Goal: Information Seeking & Learning: Learn about a topic

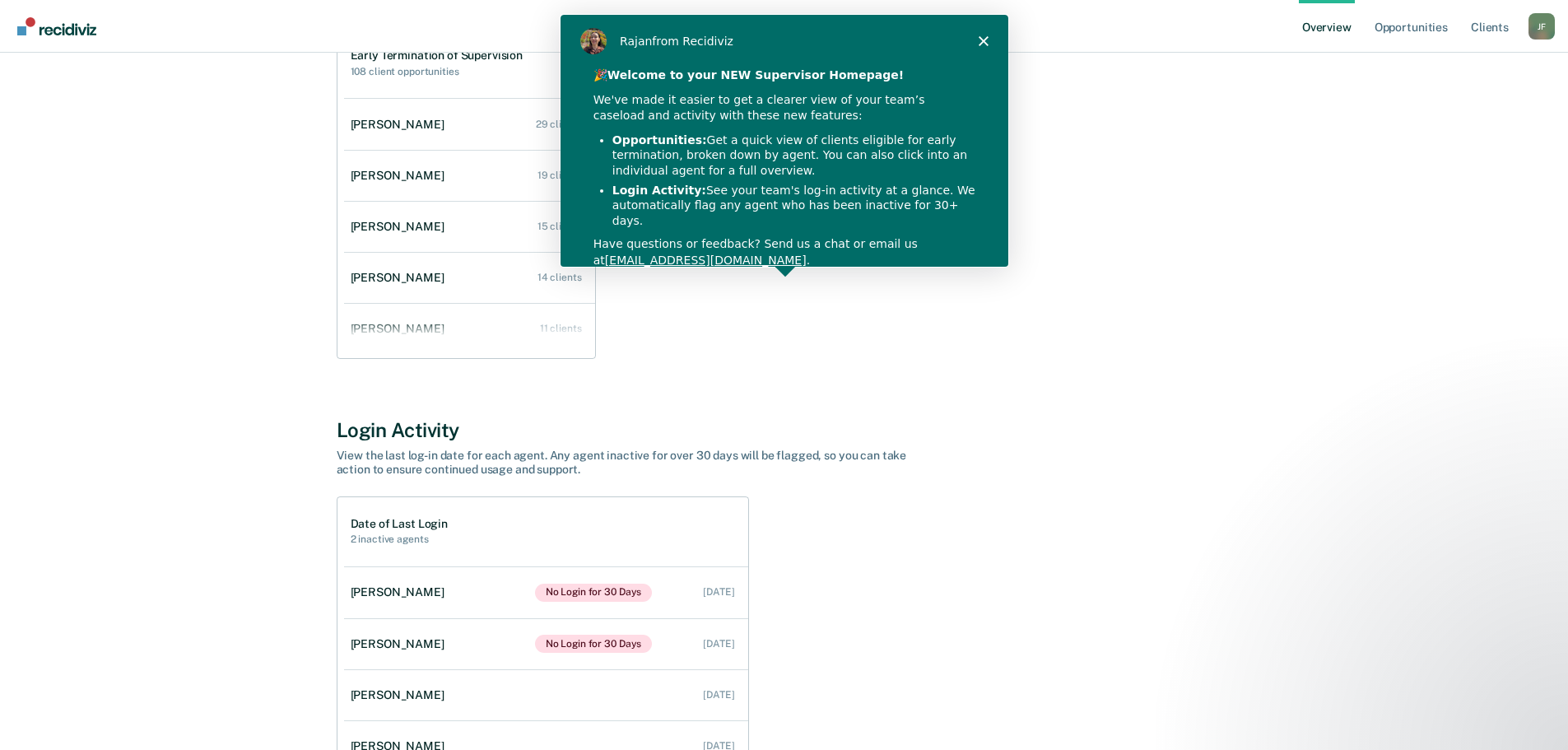
click at [980, 39] on polygon "Close" at bounding box center [981, 40] width 9 height 9
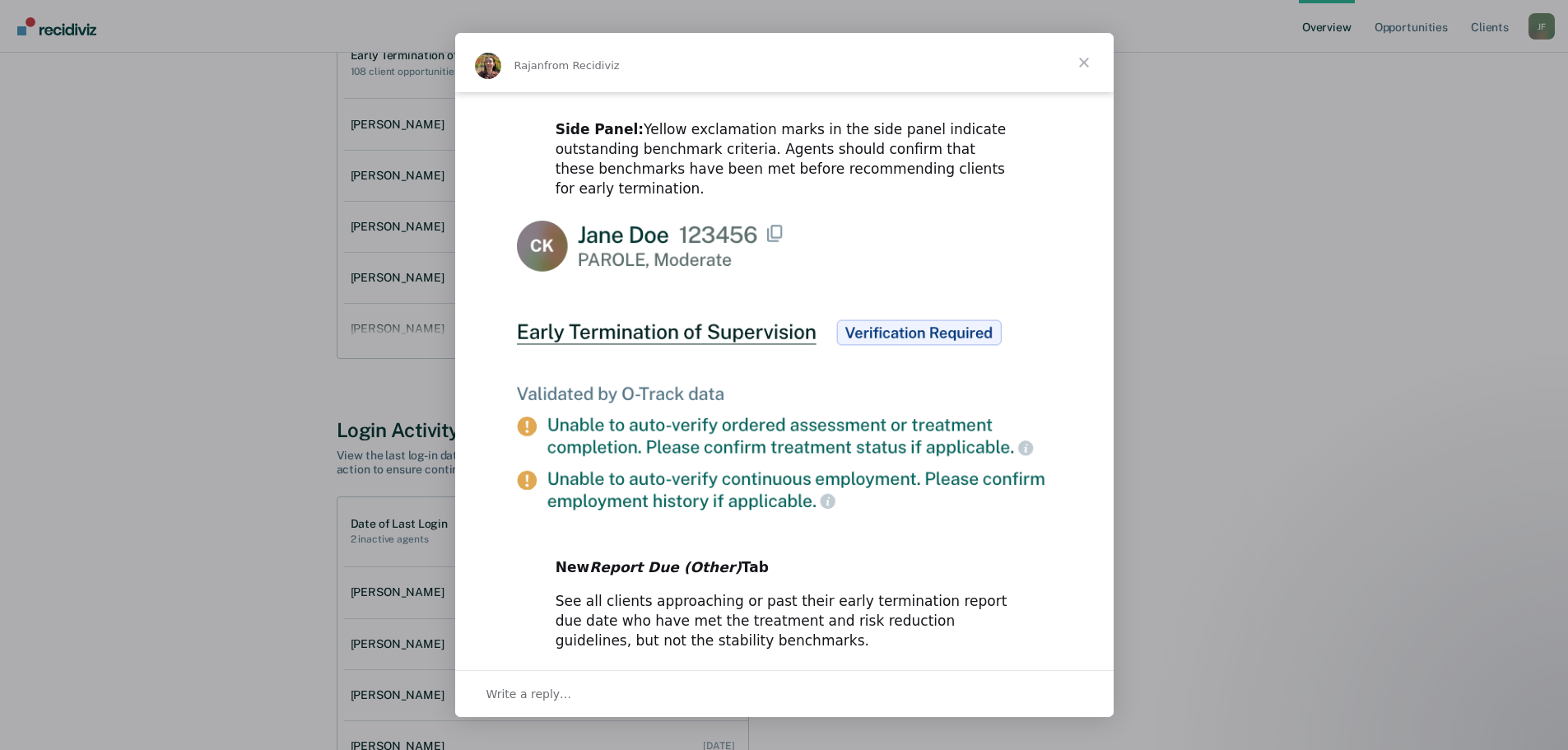
scroll to position [757, 0]
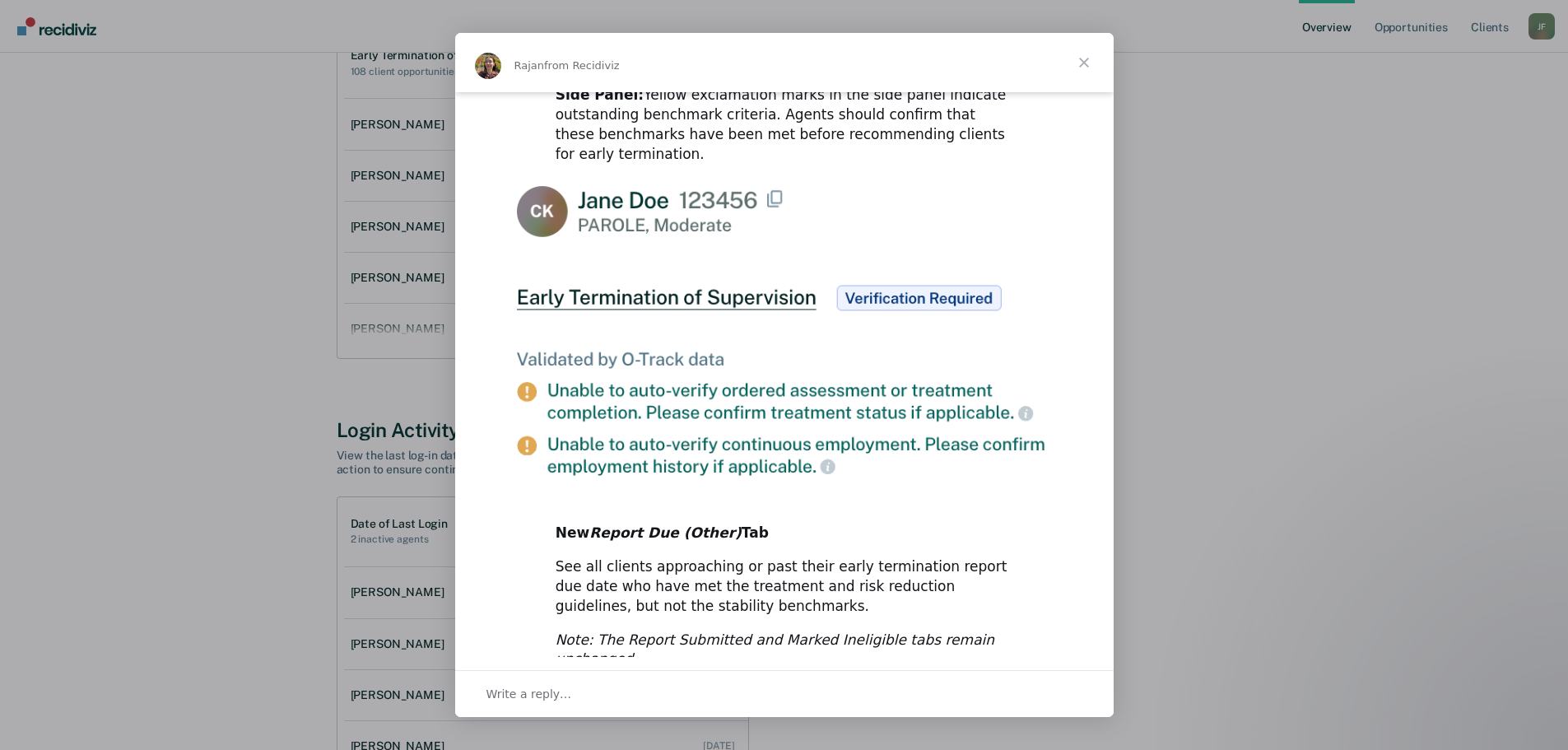
click at [1084, 64] on span "Close" at bounding box center [1084, 62] width 59 height 59
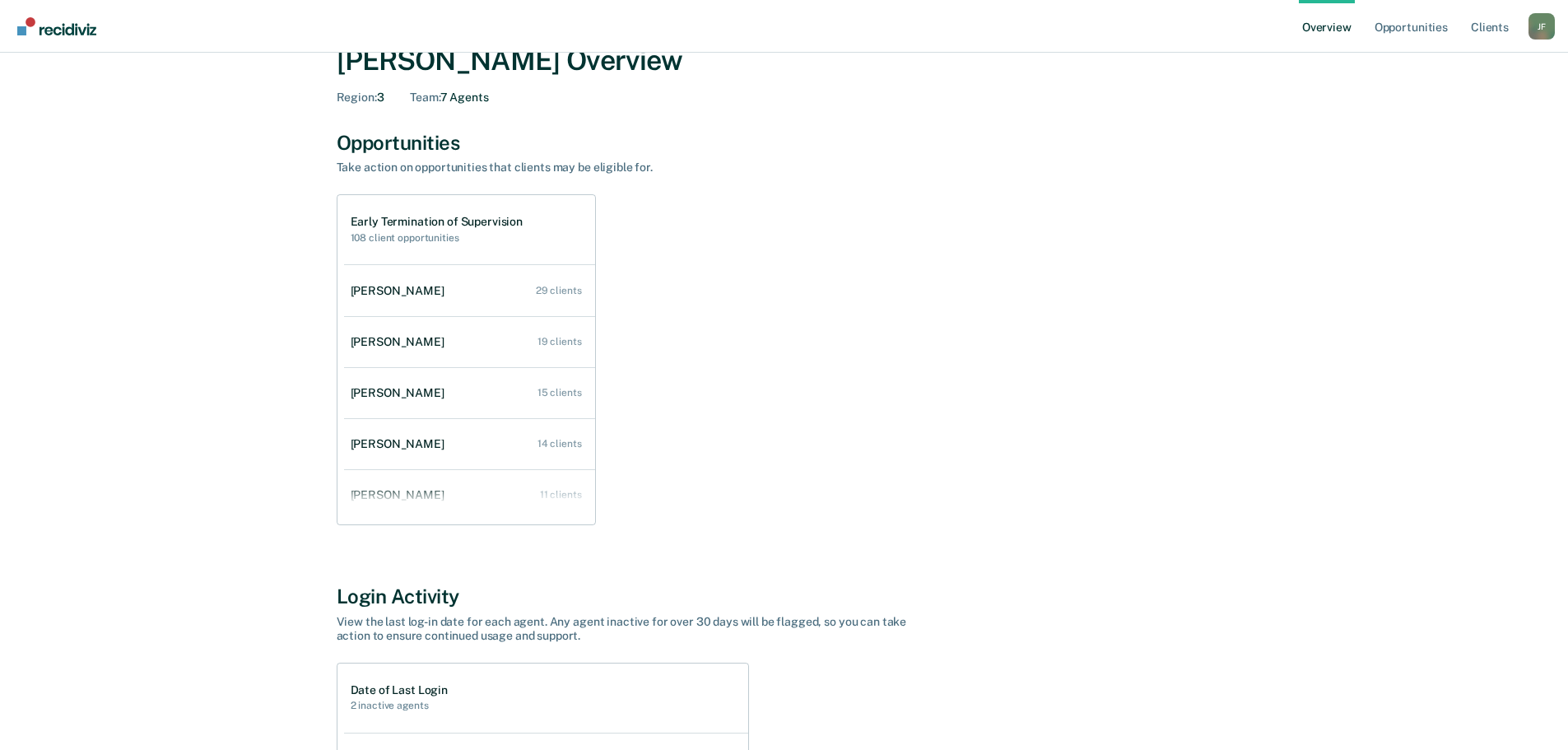
scroll to position [0, 0]
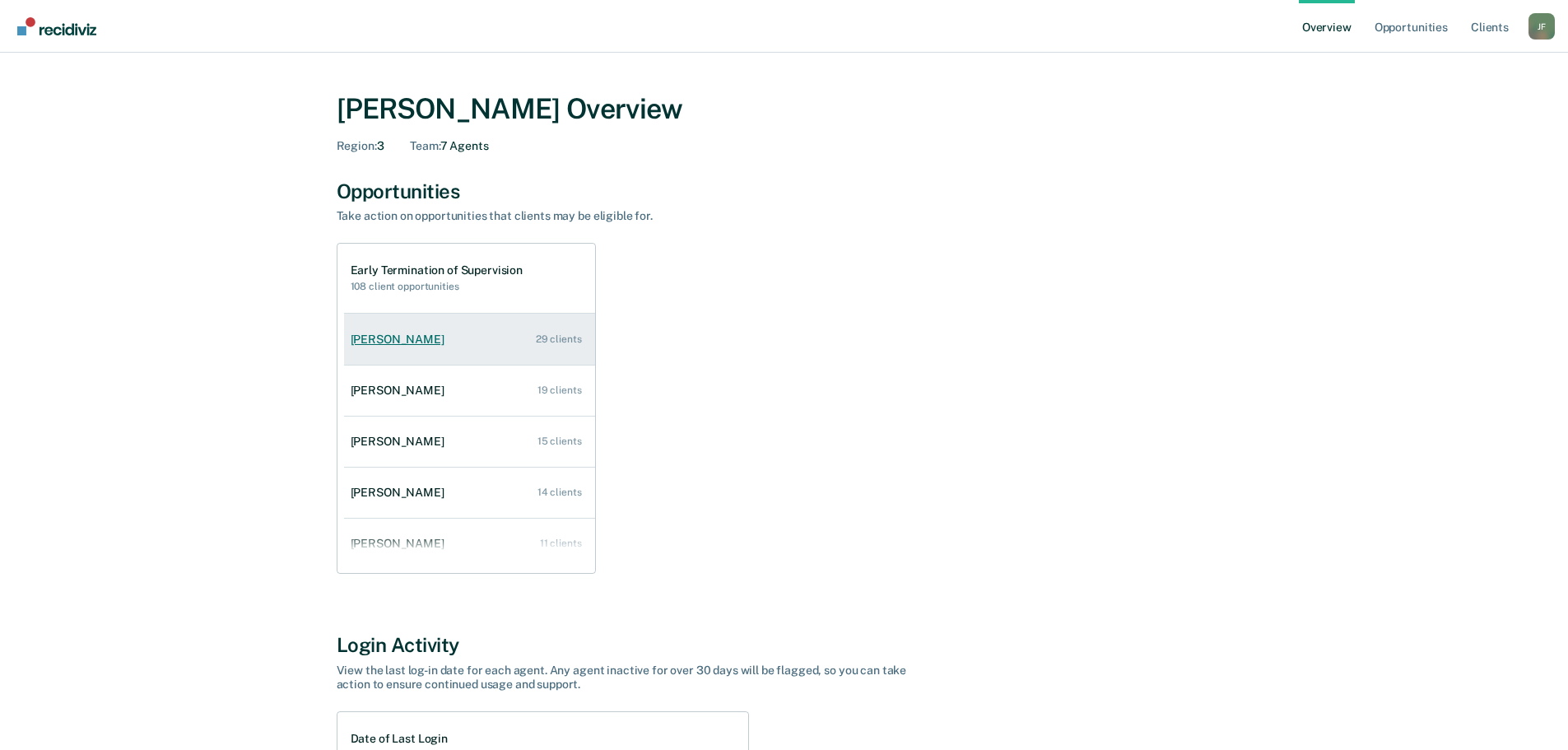
click at [461, 332] on link "[PERSON_NAME] 29 clients" at bounding box center [469, 339] width 251 height 46
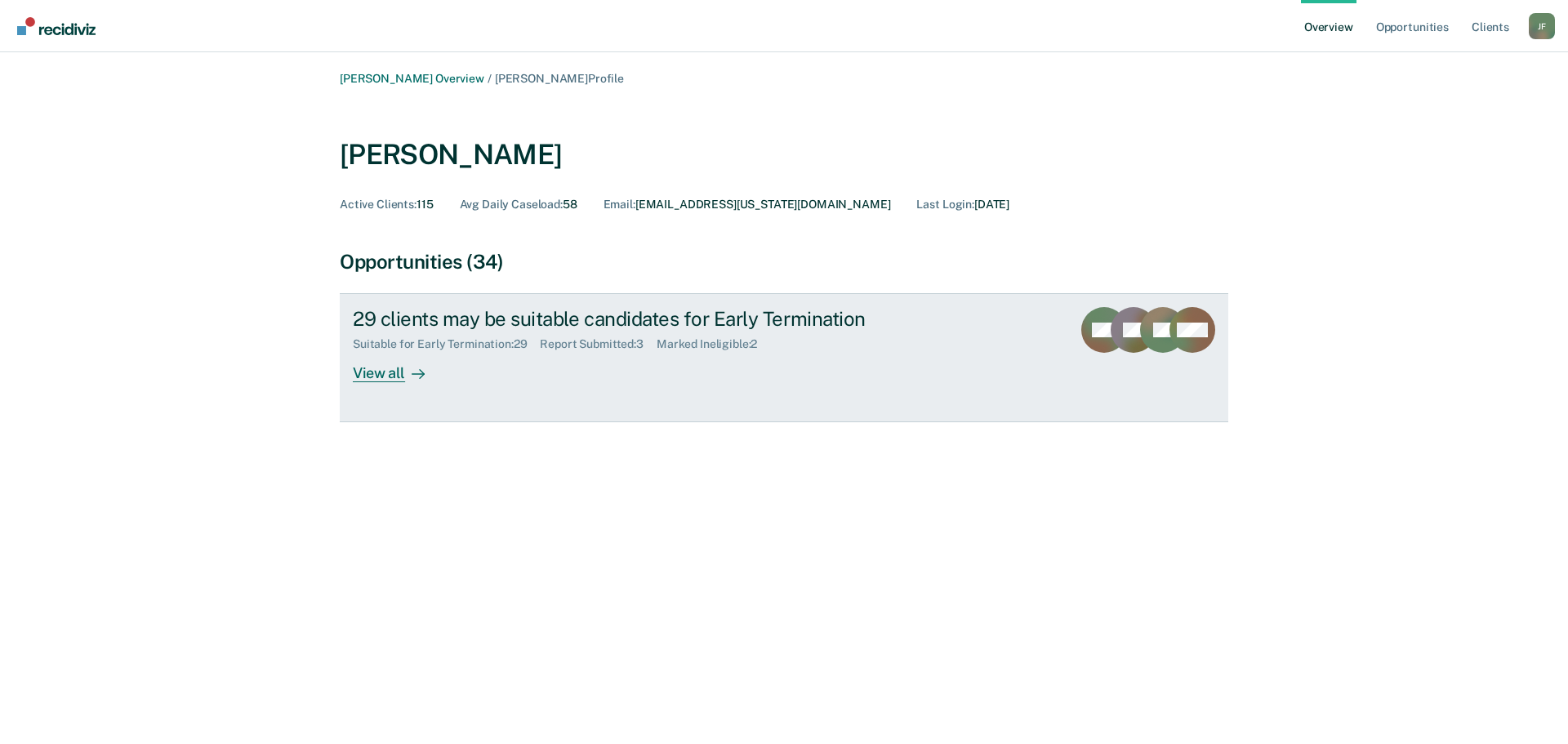
click at [393, 374] on div "View all" at bounding box center [398, 366] width 91 height 32
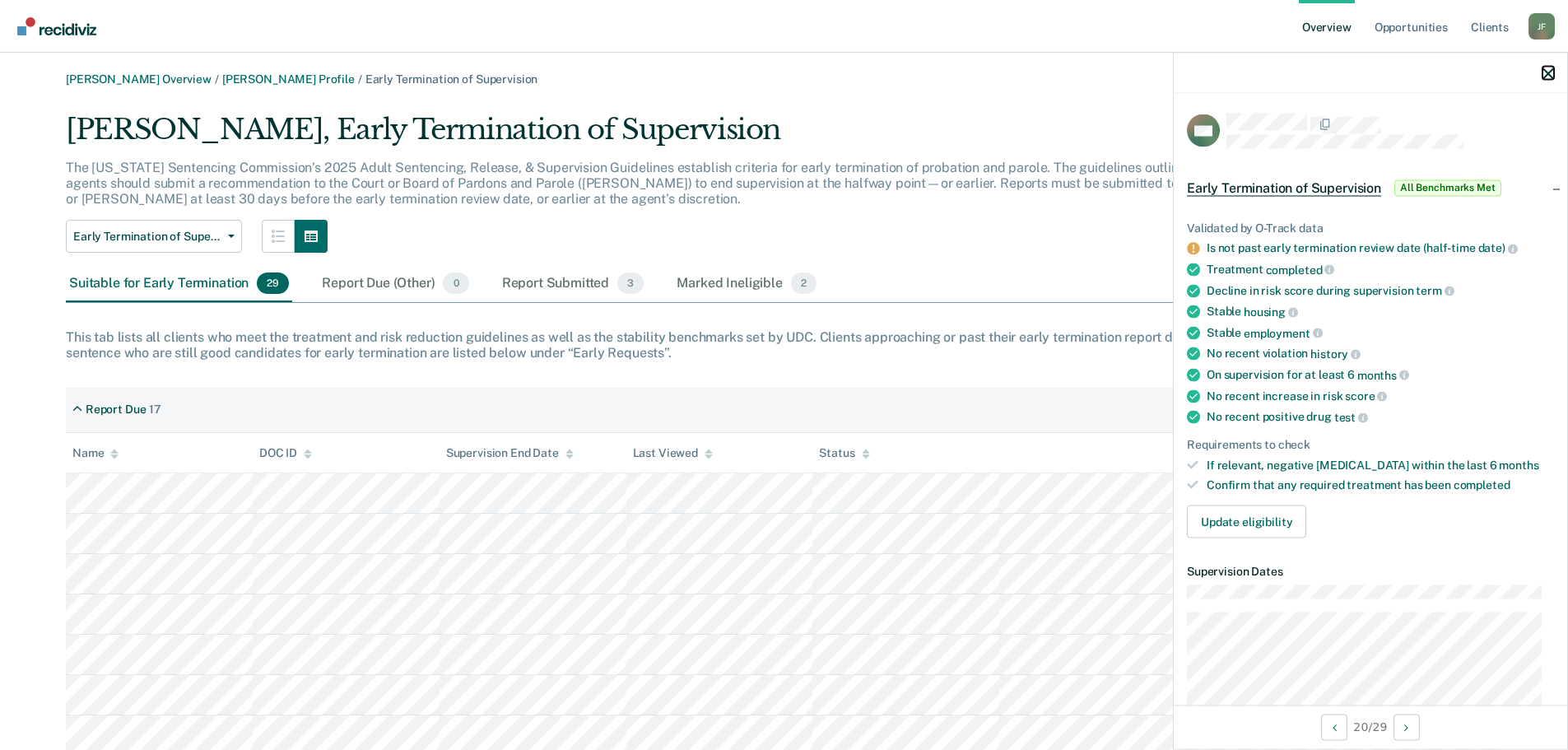
click at [1547, 71] on icon "button" at bounding box center [1548, 72] width 11 height 11
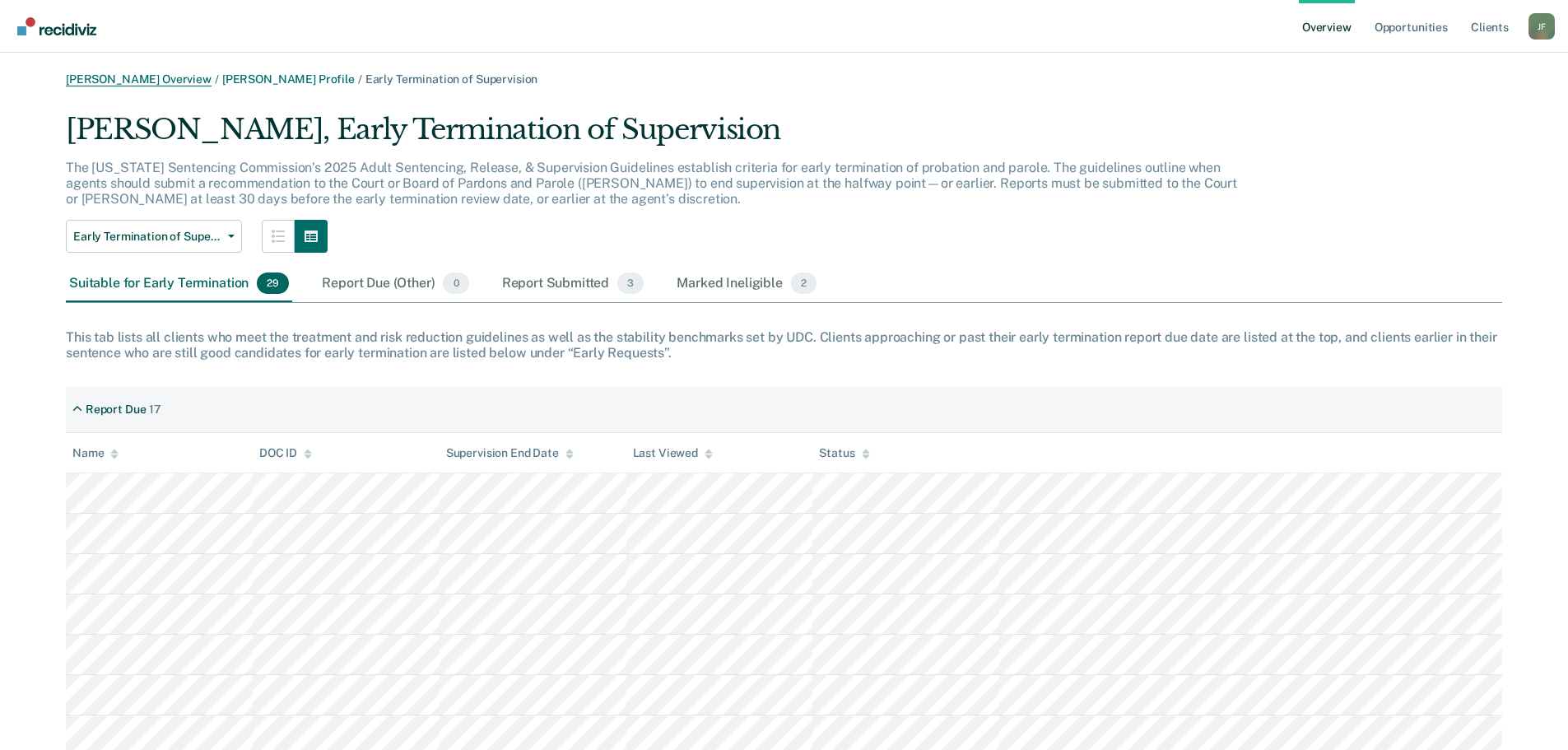
click at [152, 78] on link "[PERSON_NAME] Overview" at bounding box center [138, 79] width 146 height 14
